Goal: Find contact information: Find contact information

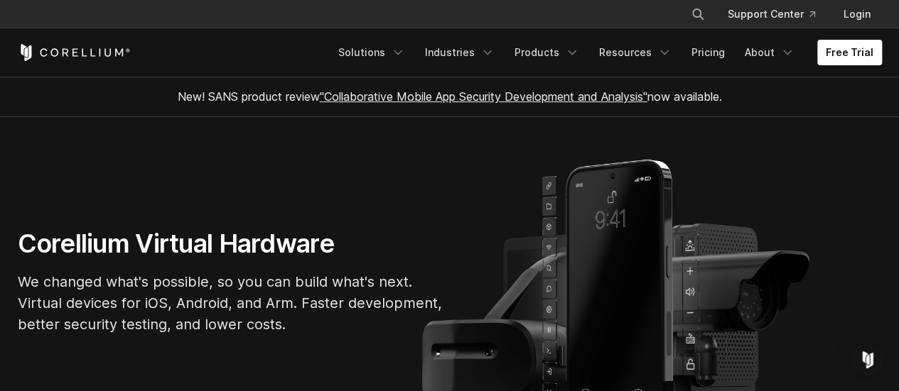
click at [431, 92] on link ""Collaborative Mobile App Security Development and Analysis"" at bounding box center [484, 97] width 328 height 14
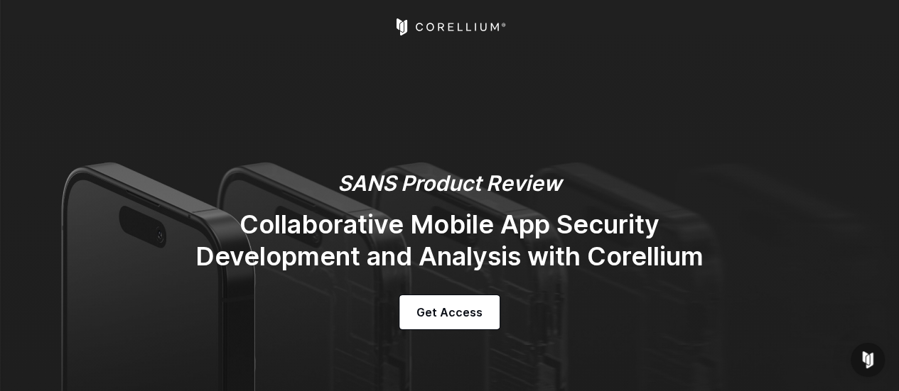
click at [475, 23] on icon "Corellium Home" at bounding box center [449, 26] width 113 height 17
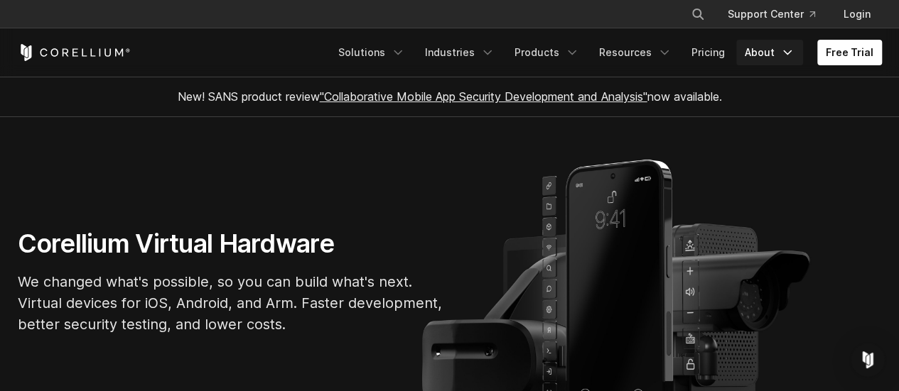
click at [772, 49] on link "About" at bounding box center [769, 53] width 67 height 26
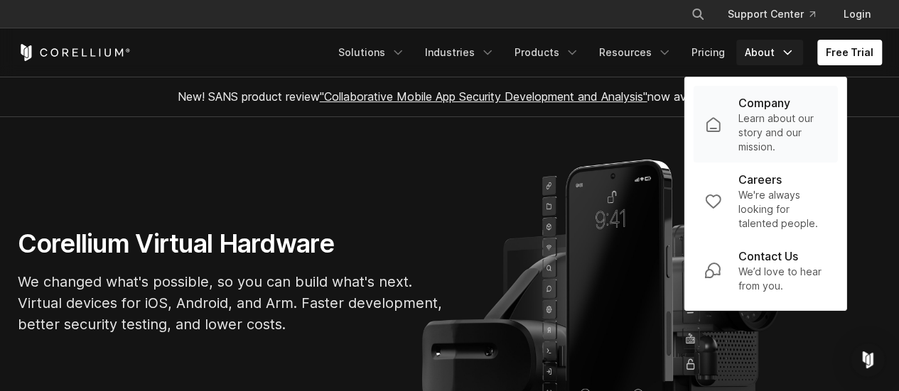
click at [762, 134] on p "Learn about our story and our mission." at bounding box center [782, 133] width 88 height 43
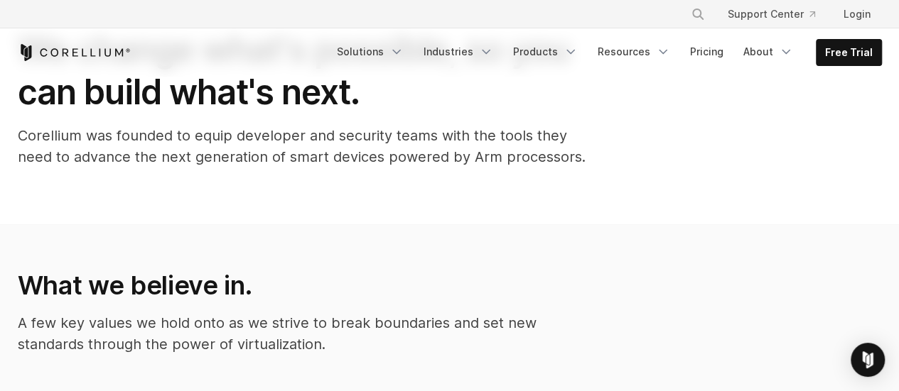
scroll to position [117, 0]
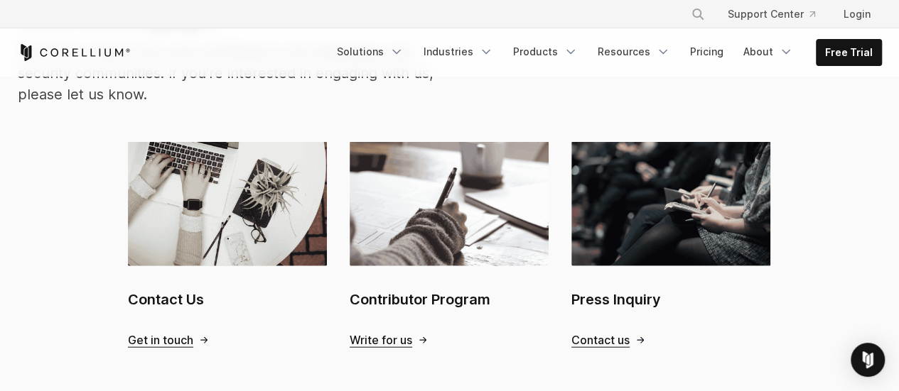
click at [727, 333] on div "Contact us" at bounding box center [670, 340] width 199 height 15
click at [729, 305] on link "Press Inquiry Contact us" at bounding box center [670, 244] width 199 height 205
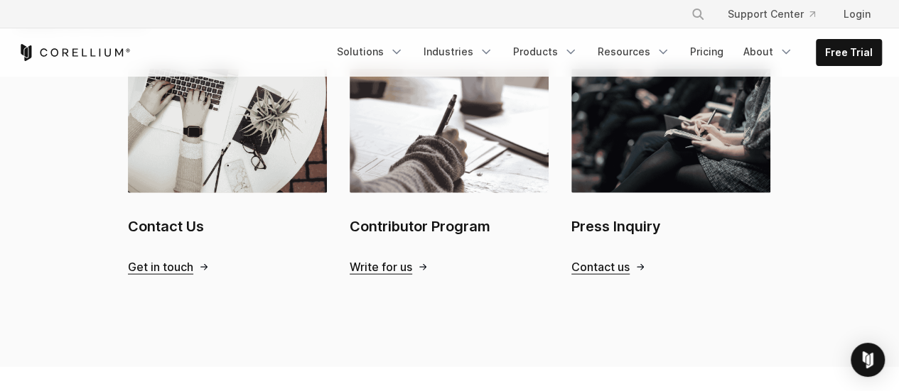
scroll to position [1563, 0]
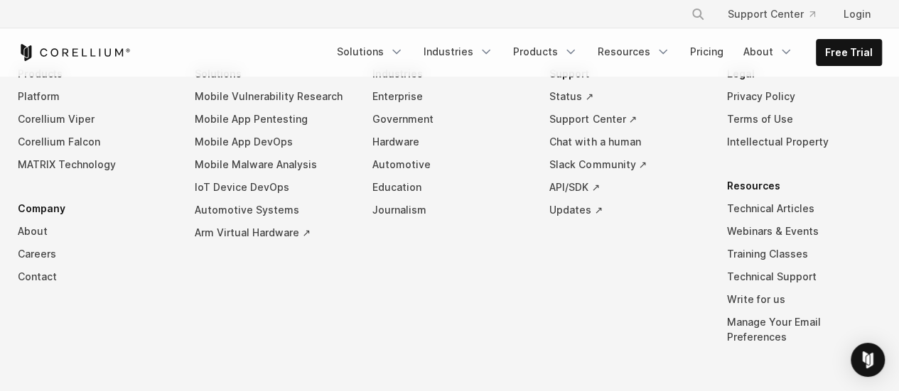
scroll to position [1014, 0]
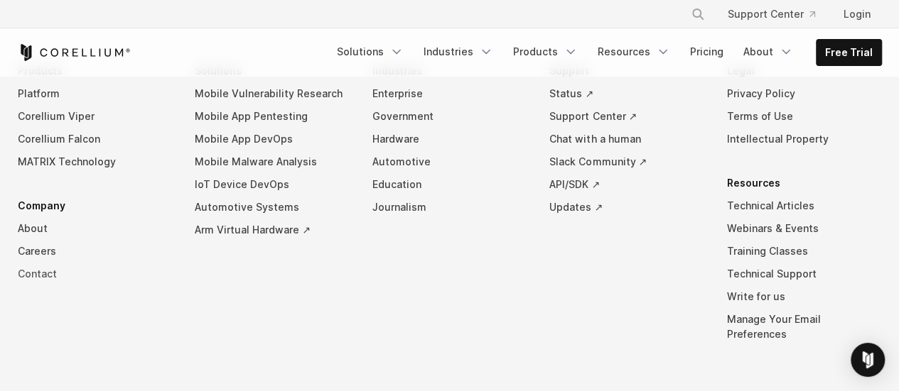
click at [40, 274] on link "Contact" at bounding box center [95, 274] width 155 height 23
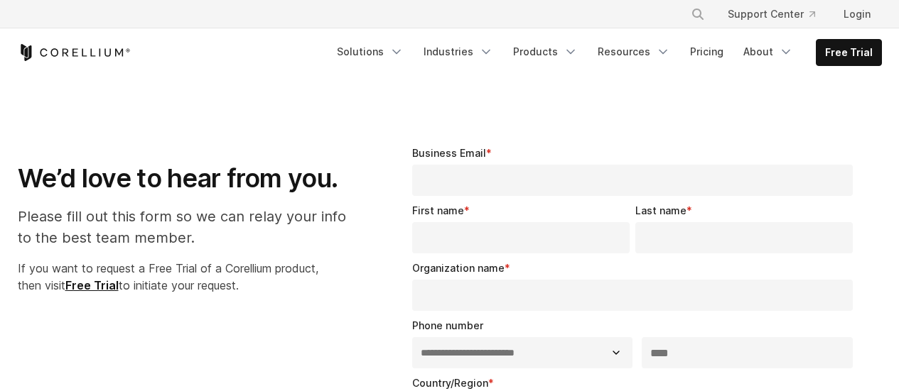
select select "**"
click at [767, 308] on input "Organization name *" at bounding box center [632, 295] width 441 height 31
click at [776, 47] on link "About" at bounding box center [768, 52] width 67 height 26
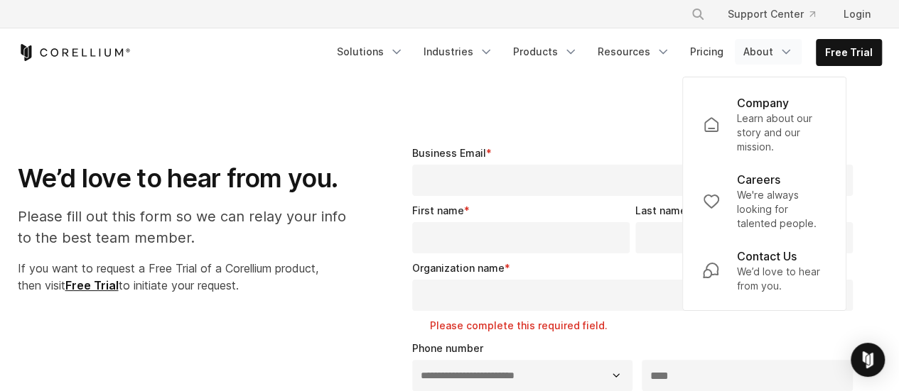
click at [768, 143] on p "Learn about our story and our mission." at bounding box center [781, 133] width 90 height 43
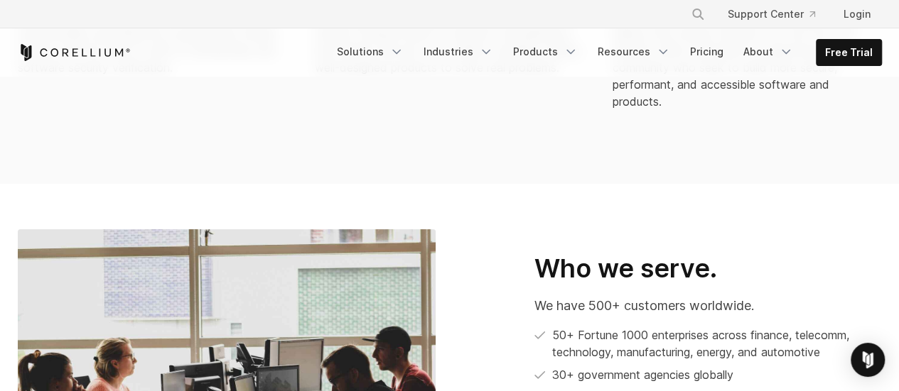
scroll to position [624, 0]
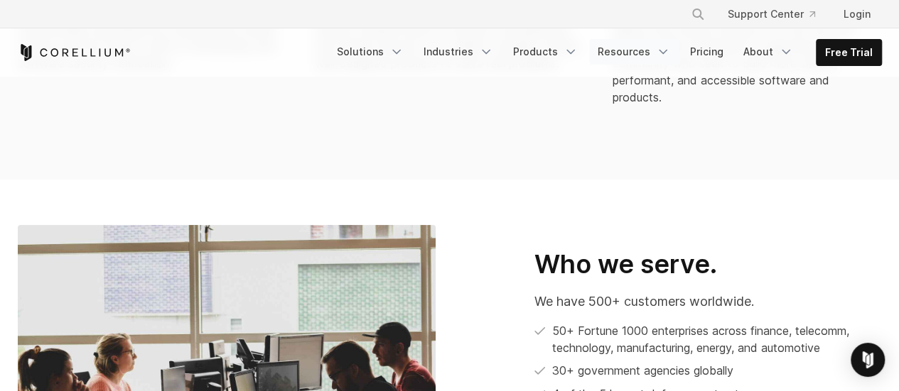
click at [666, 51] on polyline "Navigation Menu" at bounding box center [662, 52] width 7 height 4
